Goal: Find specific page/section: Find specific page/section

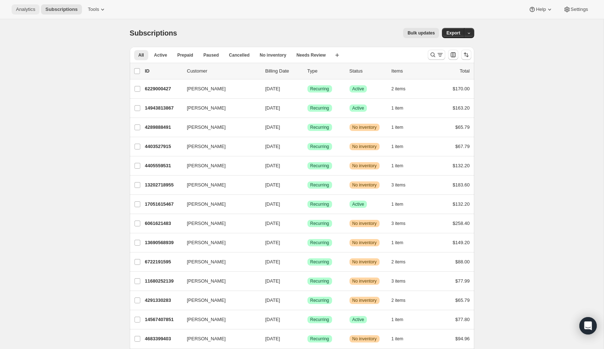
click at [24, 10] on span "Analytics" at bounding box center [25, 10] width 19 height 6
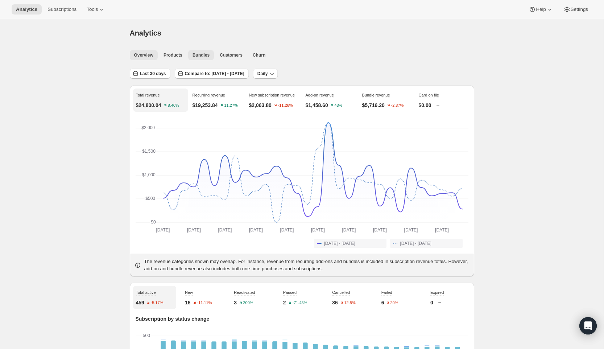
click at [202, 54] on span "Bundles" at bounding box center [200, 55] width 17 height 6
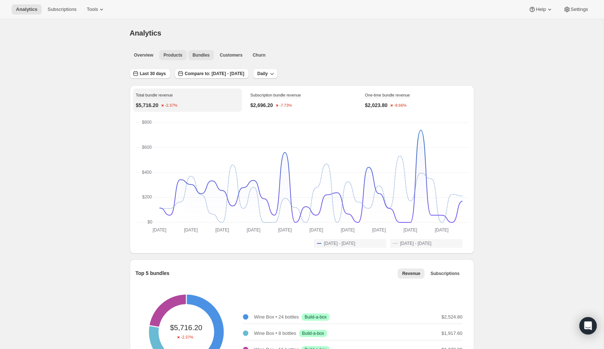
click at [177, 57] on span "Products" at bounding box center [172, 55] width 19 height 6
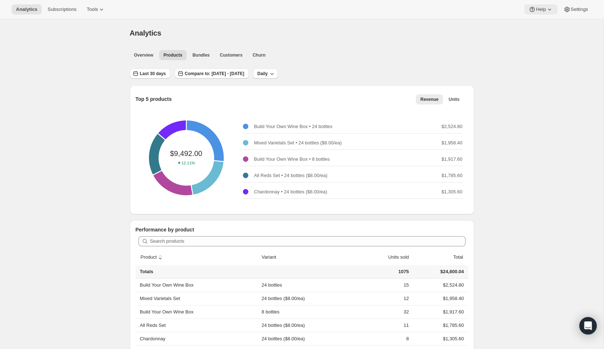
click at [539, 11] on span "Help" at bounding box center [541, 10] width 10 height 6
click at [545, 36] on span "Help Center" at bounding box center [538, 36] width 25 height 5
